Goal: Information Seeking & Learning: Learn about a topic

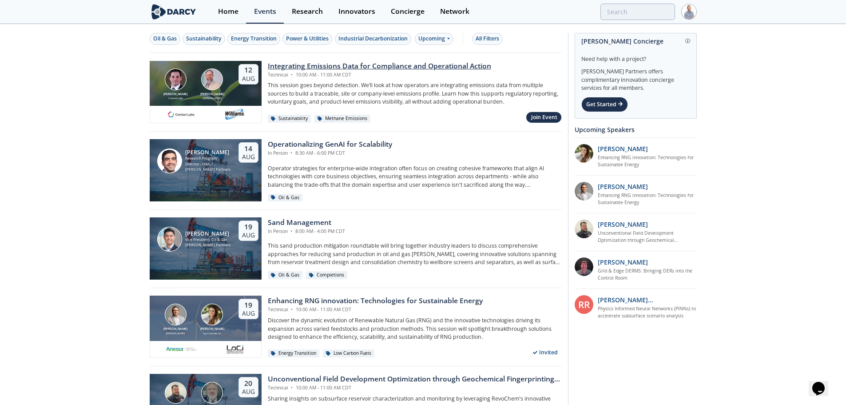
click at [417, 68] on div "Integrating Emissions Data for Compliance and Operational Action" at bounding box center [380, 66] width 224 height 11
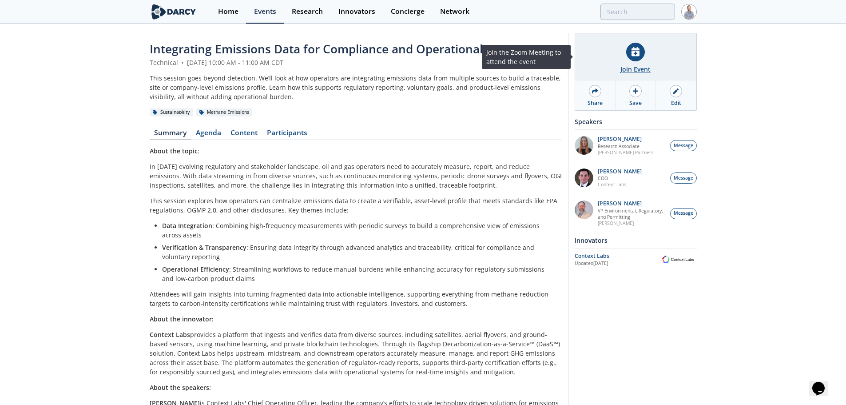
click at [635, 58] on div at bounding box center [636, 52] width 19 height 19
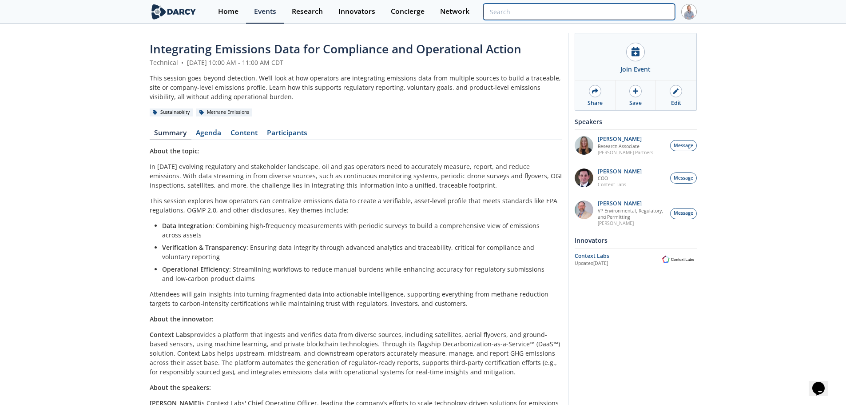
click at [630, 9] on input "search" at bounding box center [579, 12] width 192 height 16
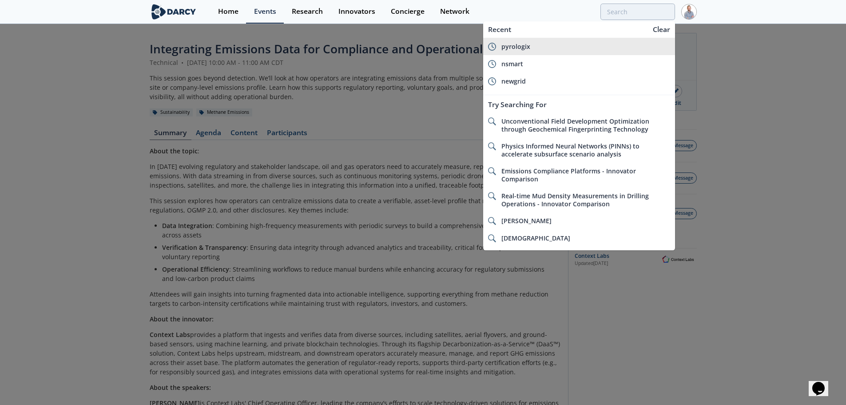
click at [575, 48] on div "pyrologix" at bounding box center [586, 47] width 169 height 8
type input "pyrologix"
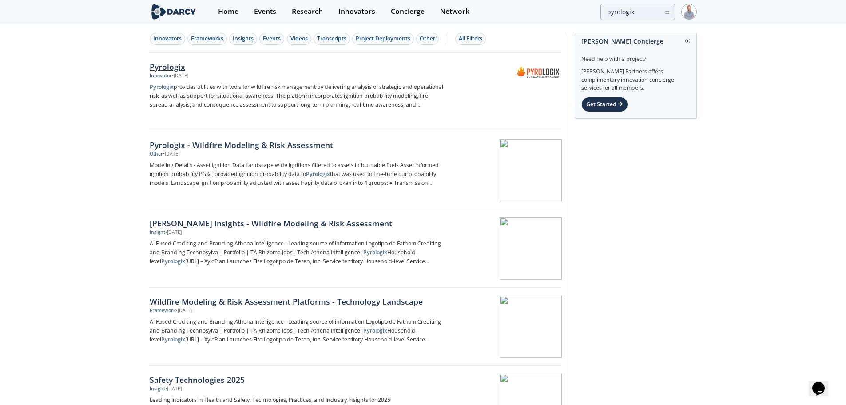
click at [559, 74] on img at bounding box center [539, 72] width 44 height 20
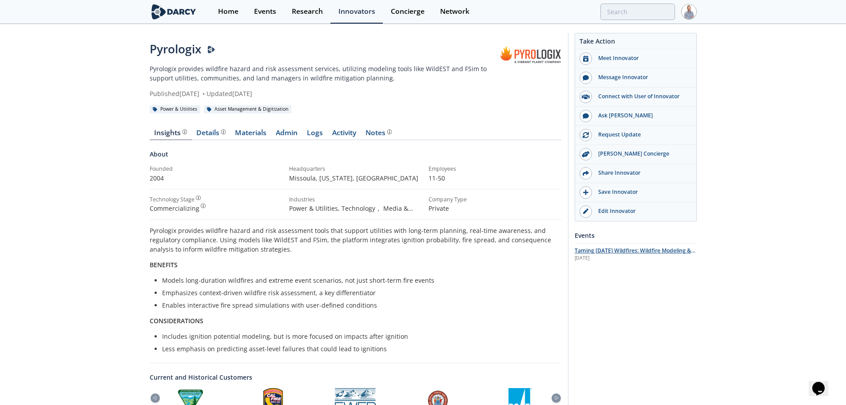
click at [615, 249] on span "Taming [DATE] Wildfires: Wildfire Modeling & Risk Assessment for T&D Grids" at bounding box center [635, 255] width 121 height 16
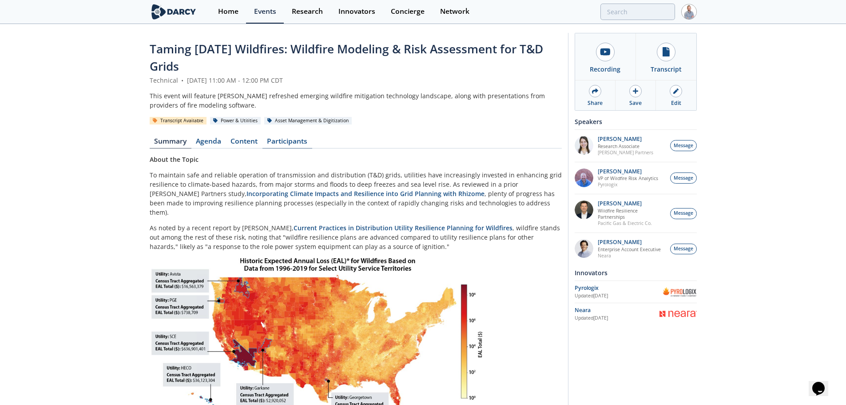
click at [285, 142] on link "Participants" at bounding box center [288, 143] width 50 height 11
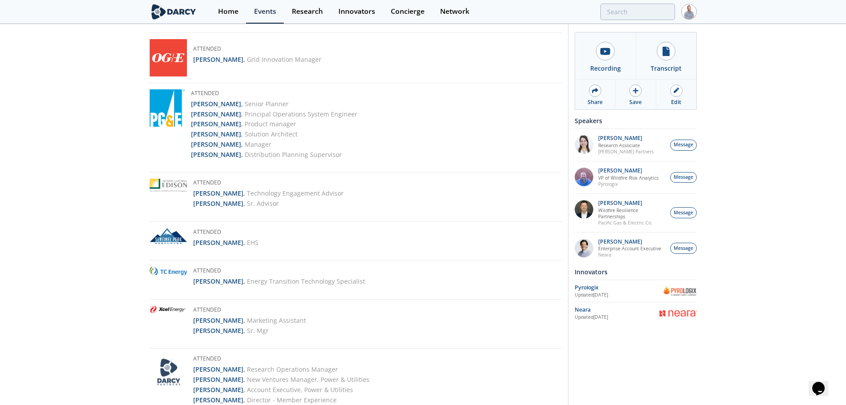
scroll to position [1111, 0]
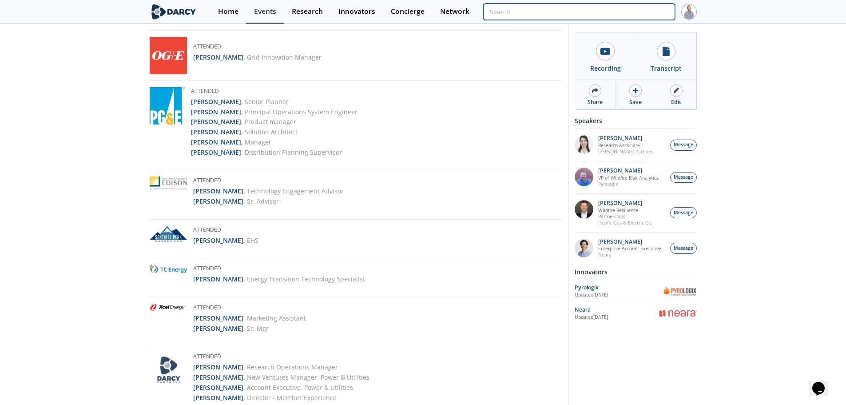
click at [639, 13] on input "search" at bounding box center [579, 12] width 192 height 16
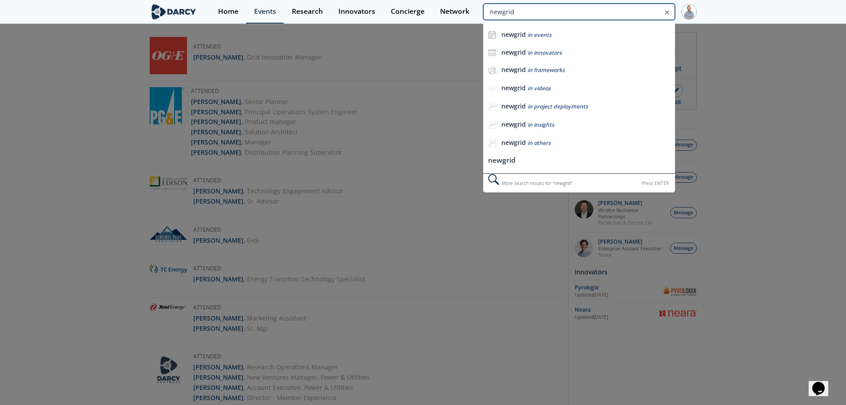
type input "newgrid"
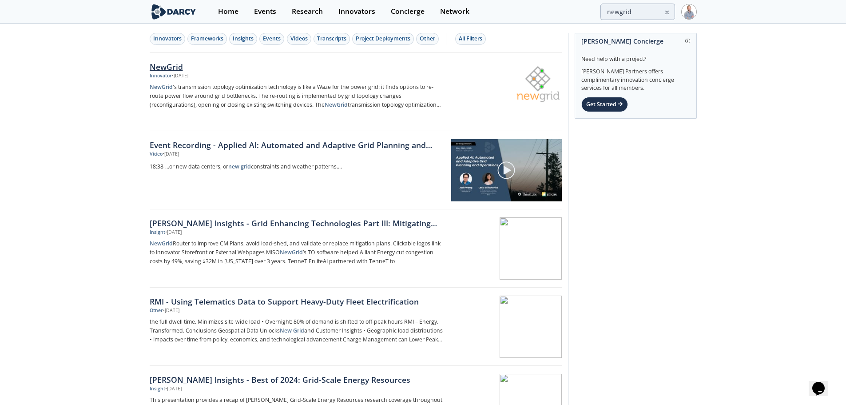
click at [201, 61] on div "NewGrid" at bounding box center [297, 67] width 294 height 12
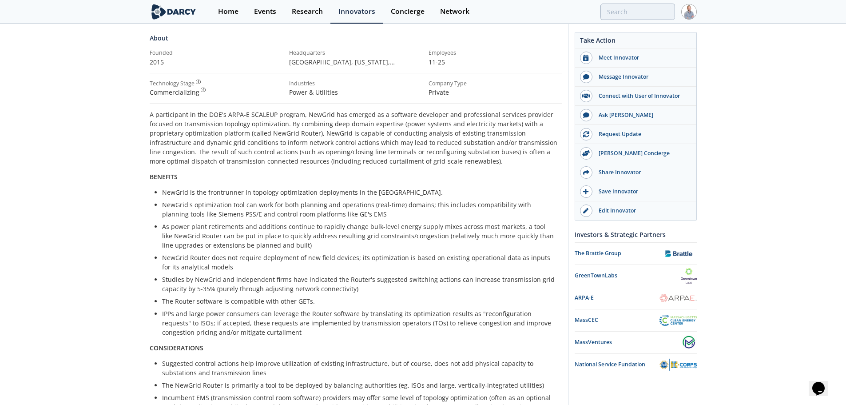
scroll to position [44, 0]
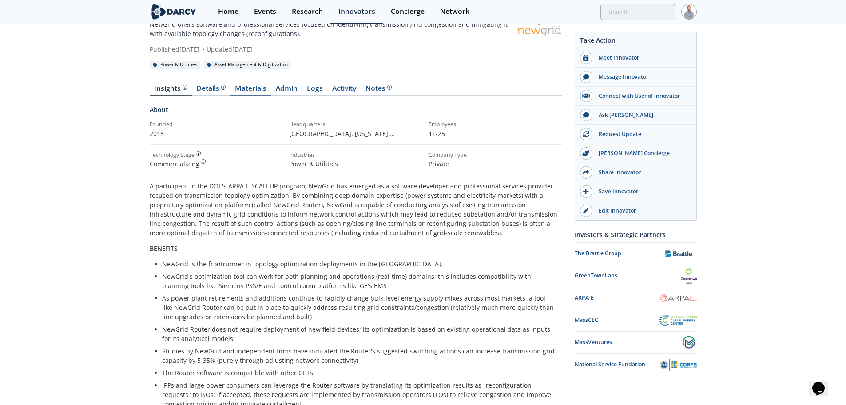
click at [248, 92] on link "Materials" at bounding box center [251, 90] width 41 height 11
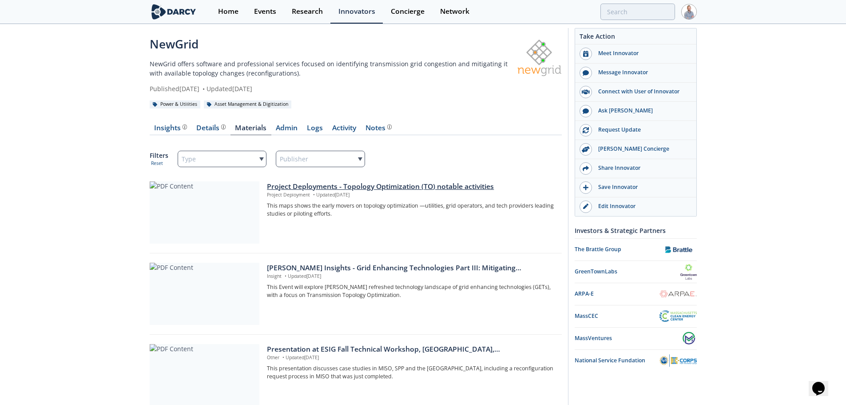
click at [335, 204] on p "This maps shows the early movers on topology optimization —utilities, grid oper…" at bounding box center [411, 210] width 288 height 16
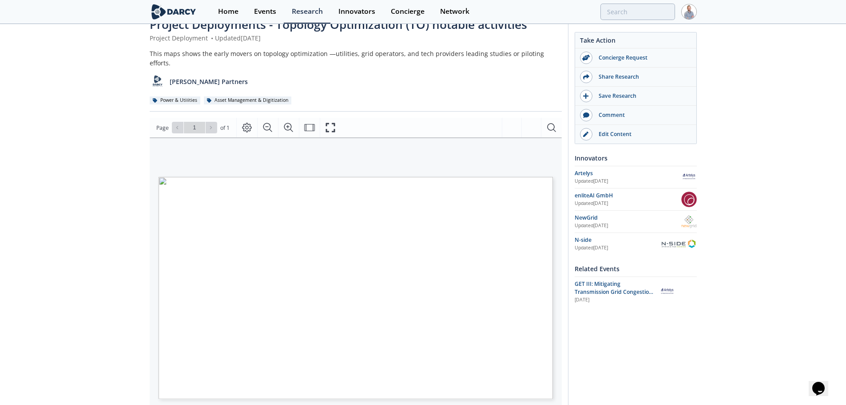
scroll to position [44, 0]
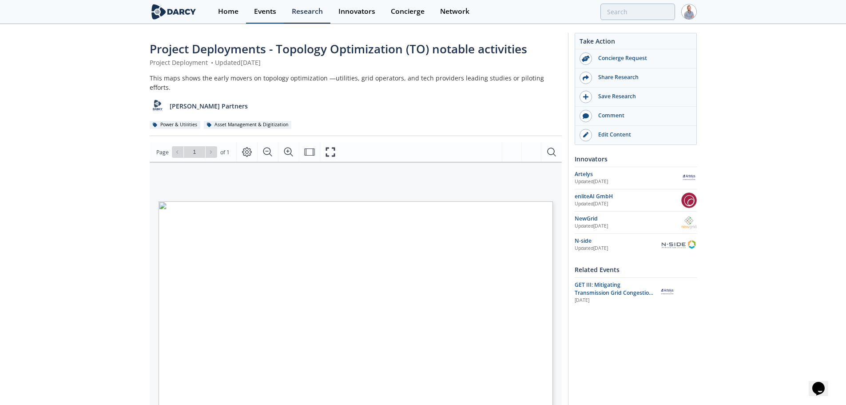
click at [271, 10] on div "Events" at bounding box center [265, 11] width 22 height 7
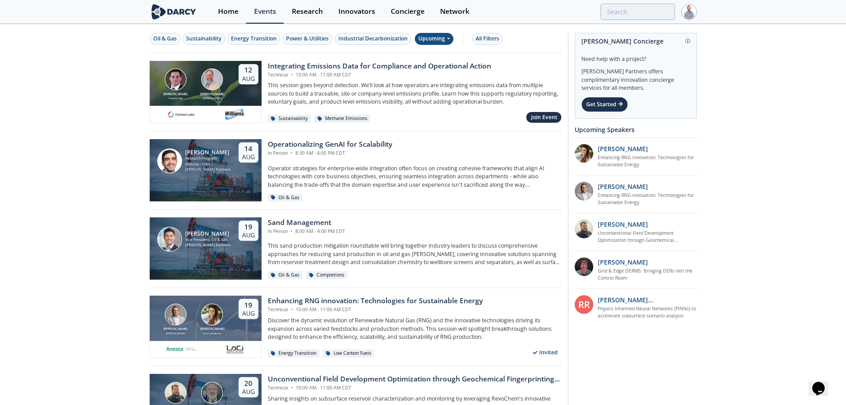
click at [431, 36] on div "Upcoming" at bounding box center [434, 39] width 39 height 12
click at [441, 65] on div "Past" at bounding box center [445, 68] width 55 height 14
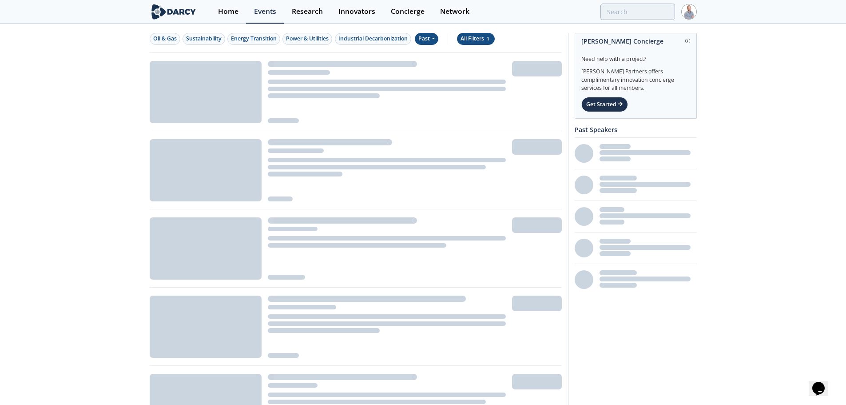
click at [476, 41] on div "All Filters 1" at bounding box center [476, 39] width 31 height 8
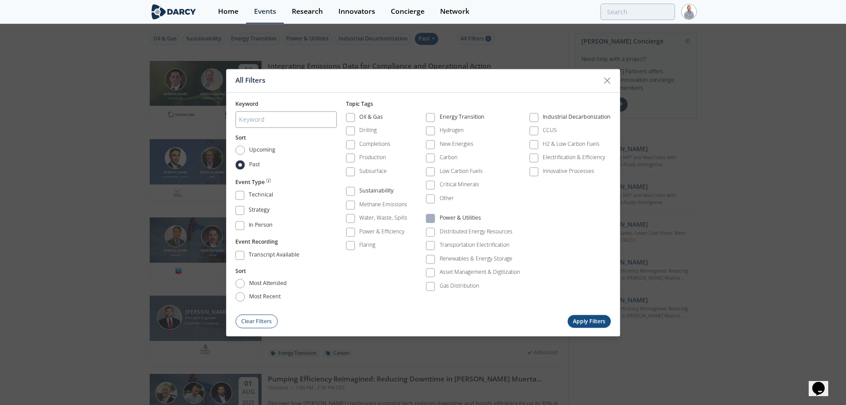
click at [450, 220] on div "Power & Utilities" at bounding box center [460, 219] width 41 height 11
click at [575, 315] on button "Apply Filters" at bounding box center [590, 321] width 44 height 13
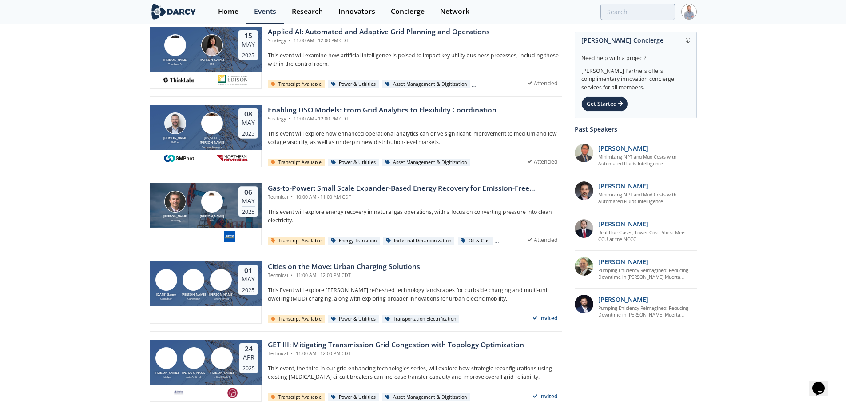
scroll to position [711, 0]
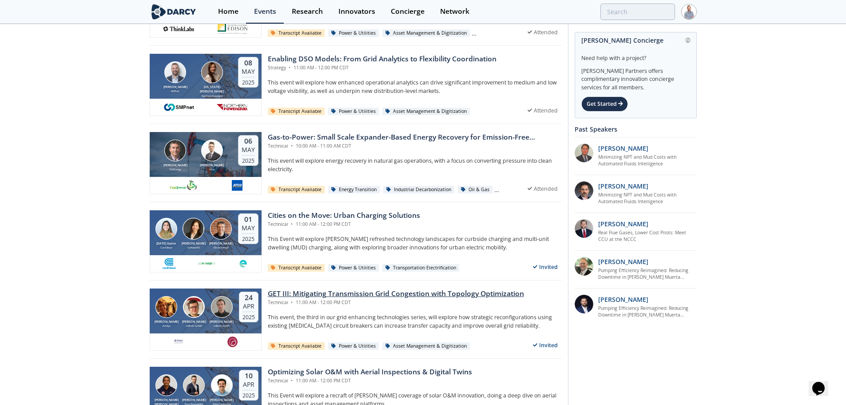
drag, startPoint x: 364, startPoint y: 287, endPoint x: 364, endPoint y: 296, distance: 8.4
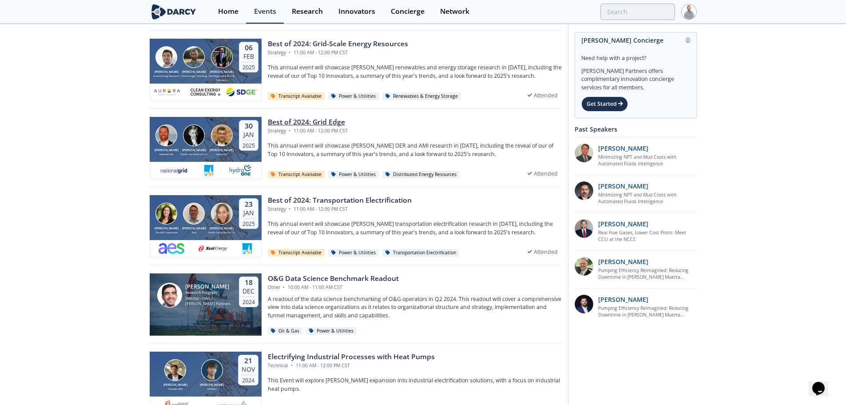
scroll to position [1511, 0]
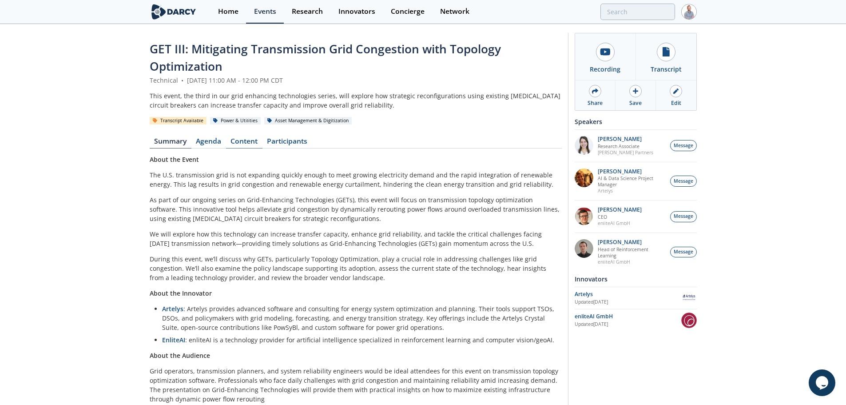
click at [241, 141] on link "Content" at bounding box center [244, 143] width 36 height 11
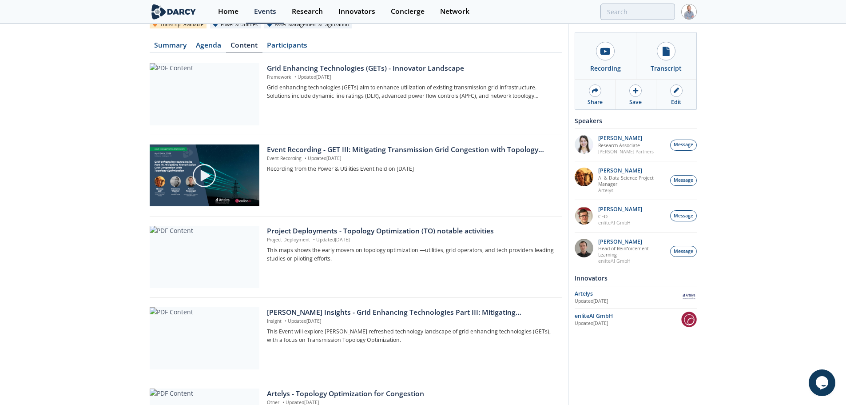
scroll to position [28, 0]
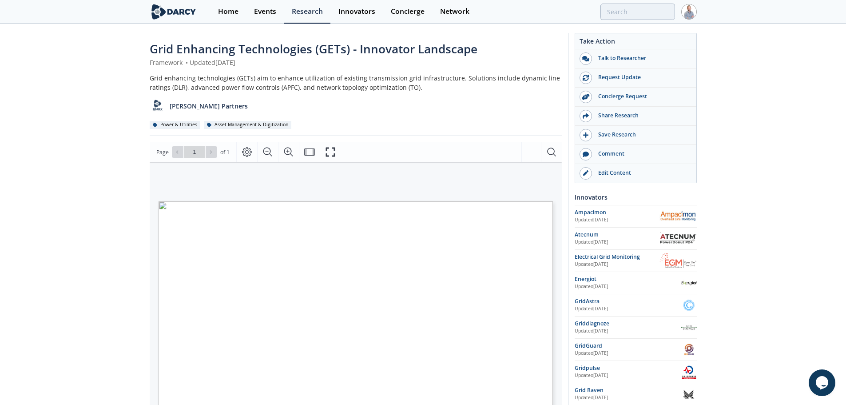
scroll to position [44, 0]
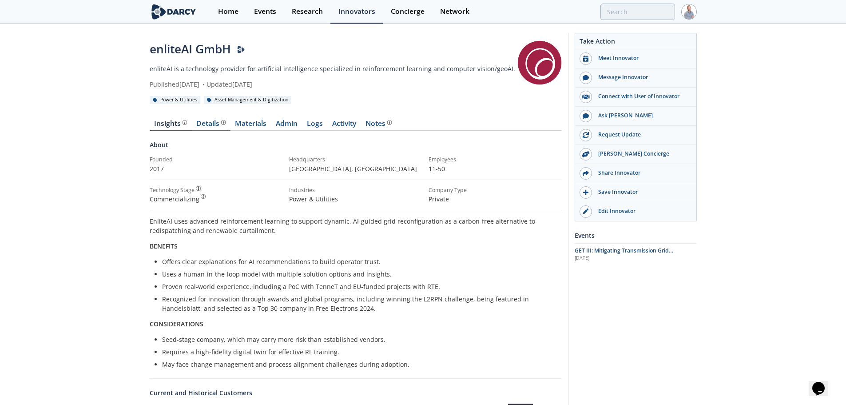
drag, startPoint x: 216, startPoint y: 120, endPoint x: 211, endPoint y: 120, distance: 4.5
click at [216, 120] on div "Details Product overview, business model, technology and applications as added …" at bounding box center [210, 123] width 29 height 7
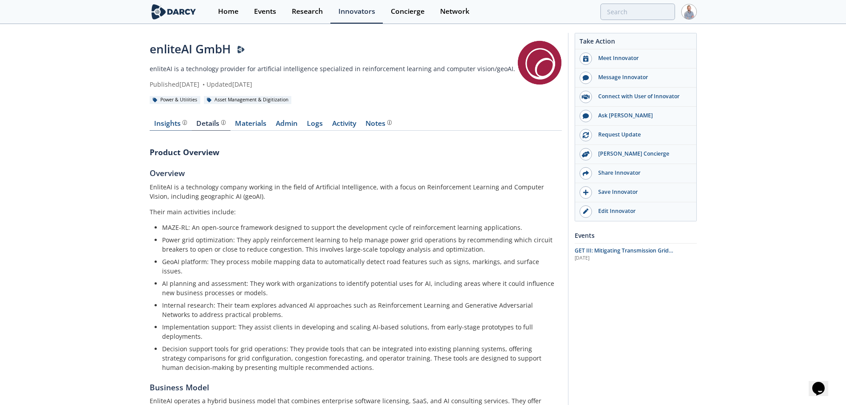
click at [168, 122] on div "Insights The [PERSON_NAME] Research team’s summarized opinion of the innovator,…" at bounding box center [170, 123] width 33 height 7
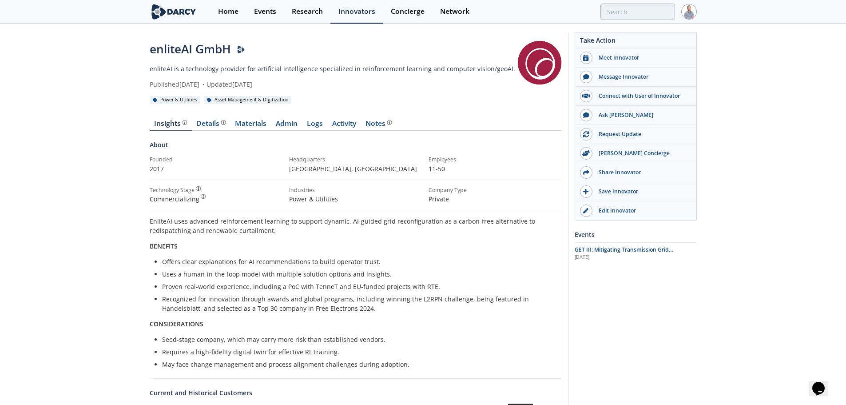
scroll to position [169, 0]
